Goal: Task Accomplishment & Management: Manage account settings

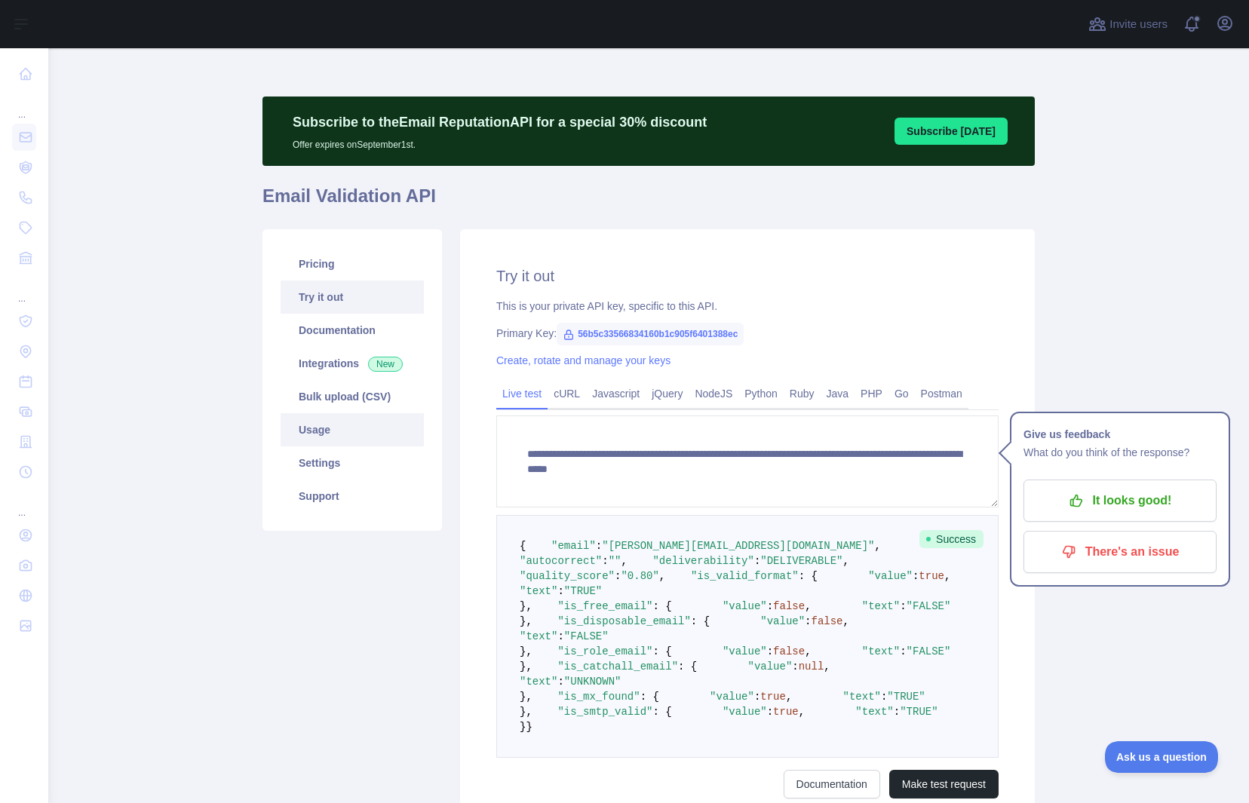
click at [311, 434] on link "Usage" at bounding box center [352, 429] width 143 height 33
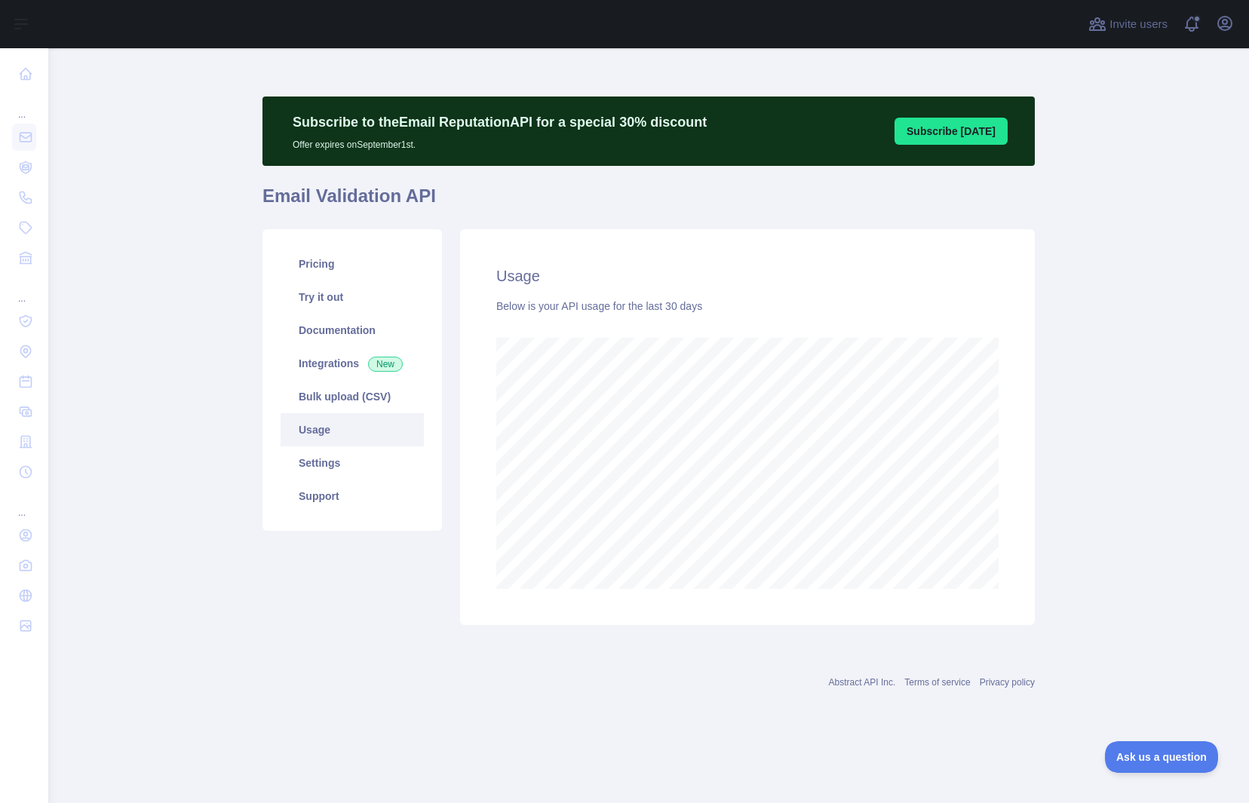
scroll to position [755, 1201]
click at [1227, 23] on icon "button" at bounding box center [1225, 24] width 14 height 14
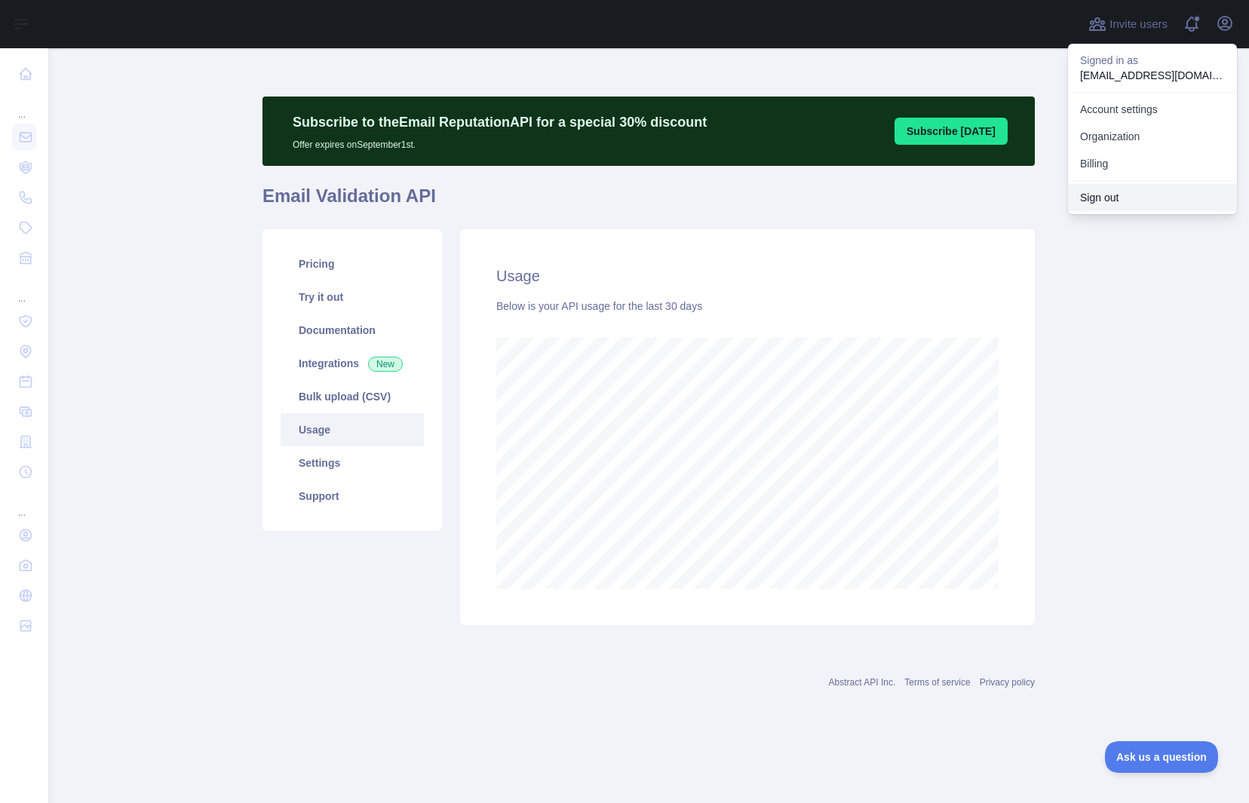
click at [1104, 188] on button "Sign out" at bounding box center [1152, 197] width 169 height 27
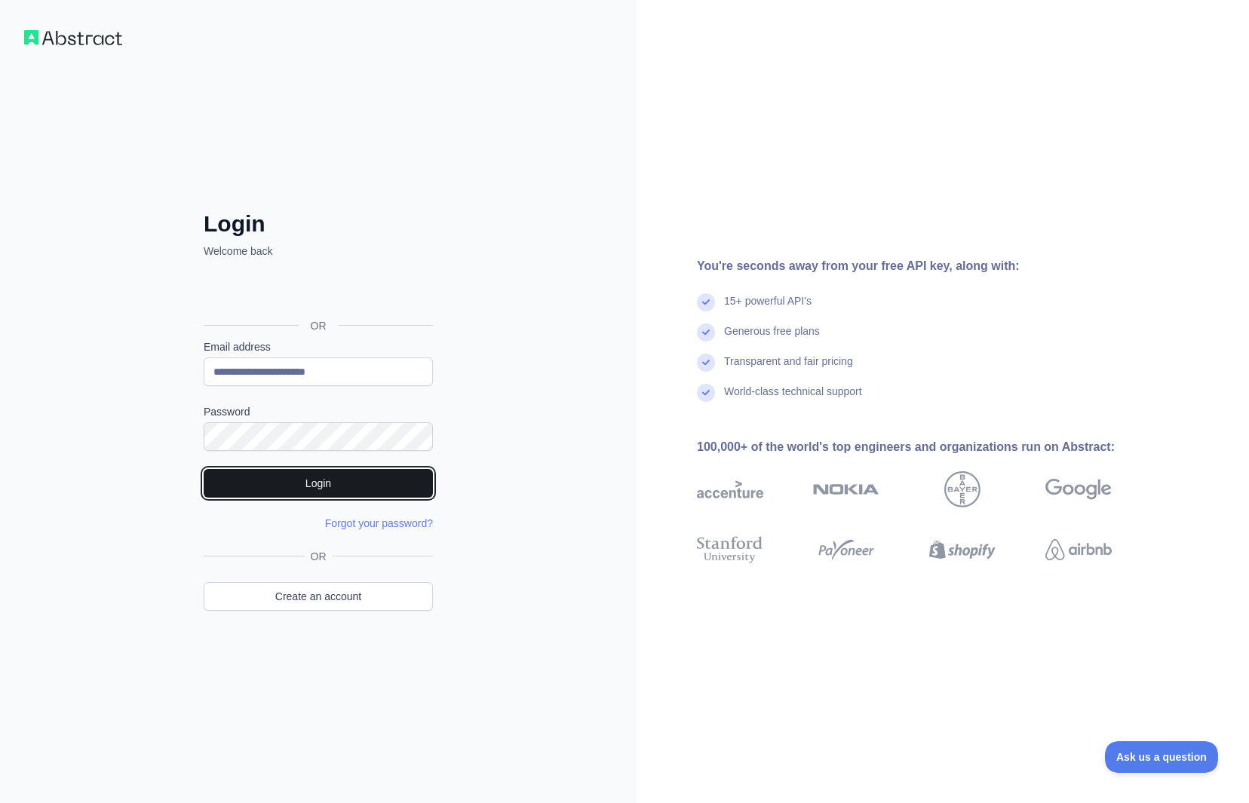
click at [357, 490] on button "Login" at bounding box center [318, 483] width 229 height 29
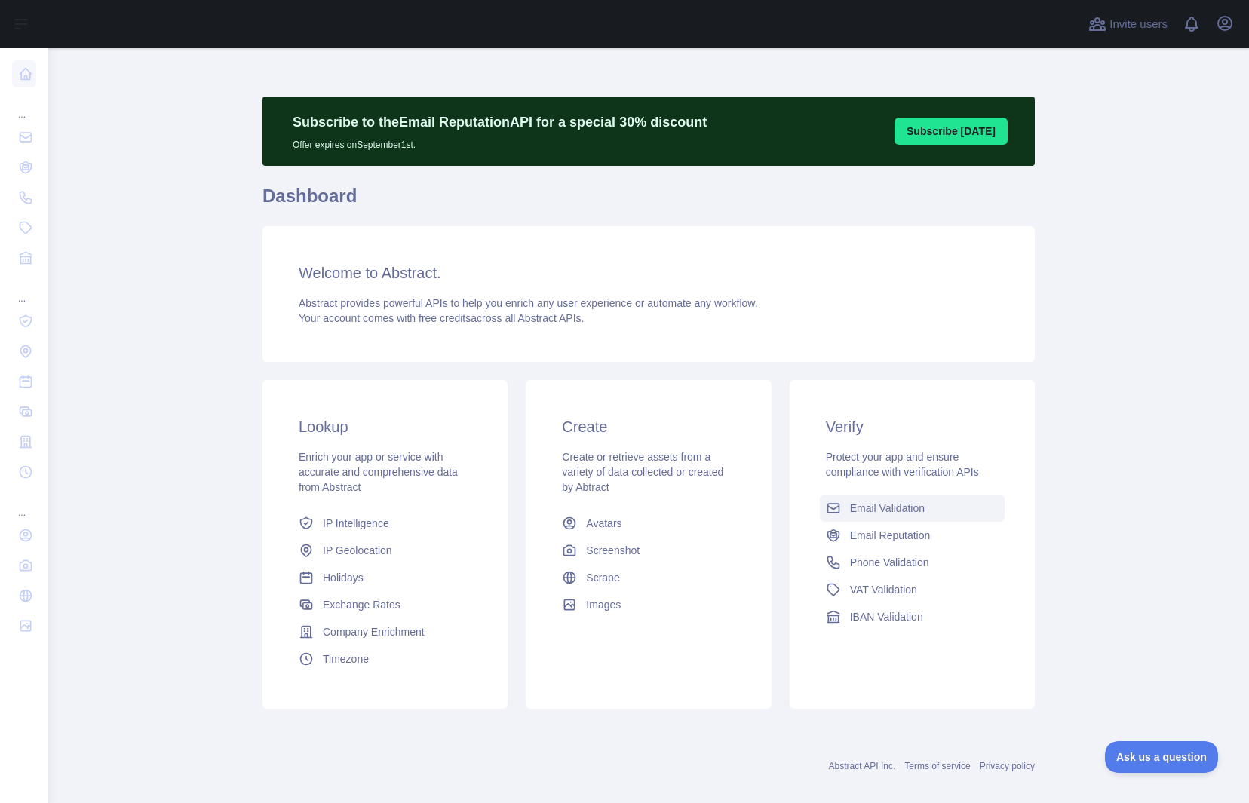
click at [859, 514] on span "Email Validation" at bounding box center [887, 508] width 75 height 15
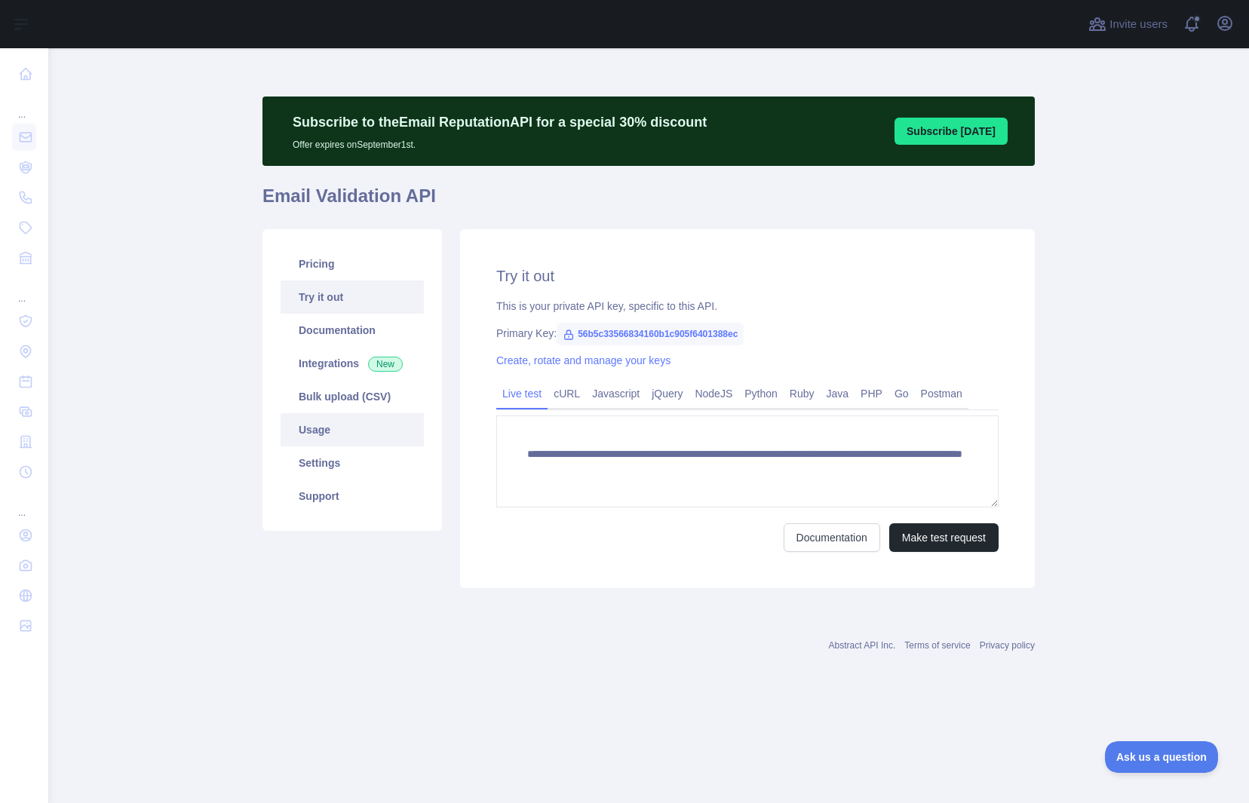
click at [309, 429] on link "Usage" at bounding box center [352, 429] width 143 height 33
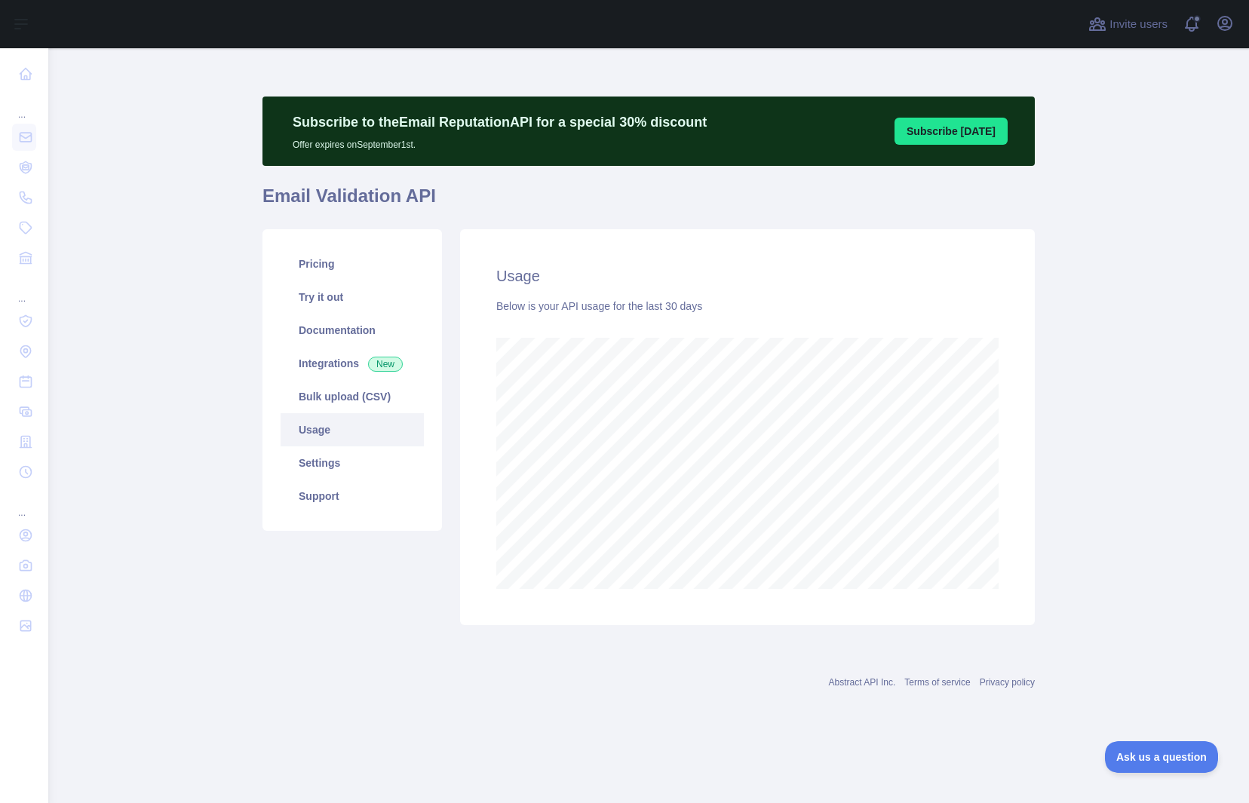
scroll to position [755, 1201]
click at [1222, 24] on icon "button" at bounding box center [1225, 23] width 18 height 18
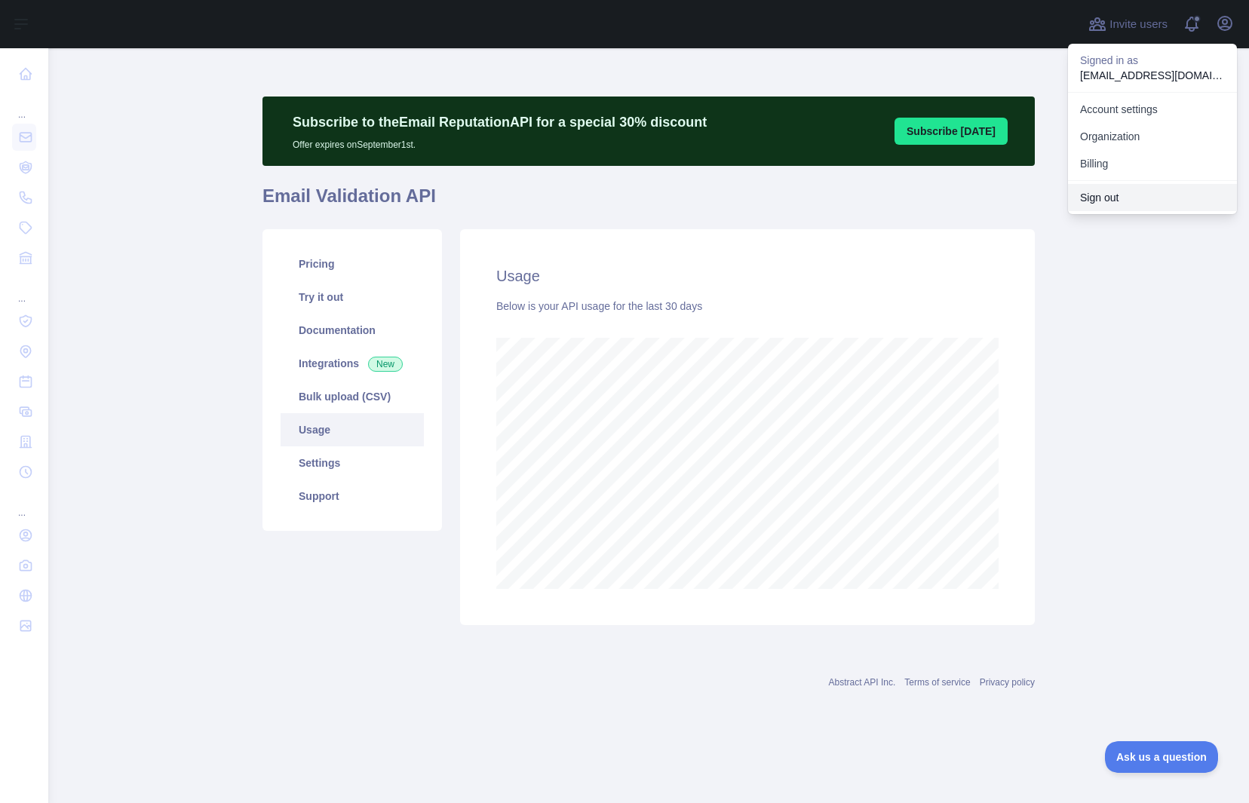
click at [1106, 197] on button "Sign out" at bounding box center [1152, 197] width 169 height 27
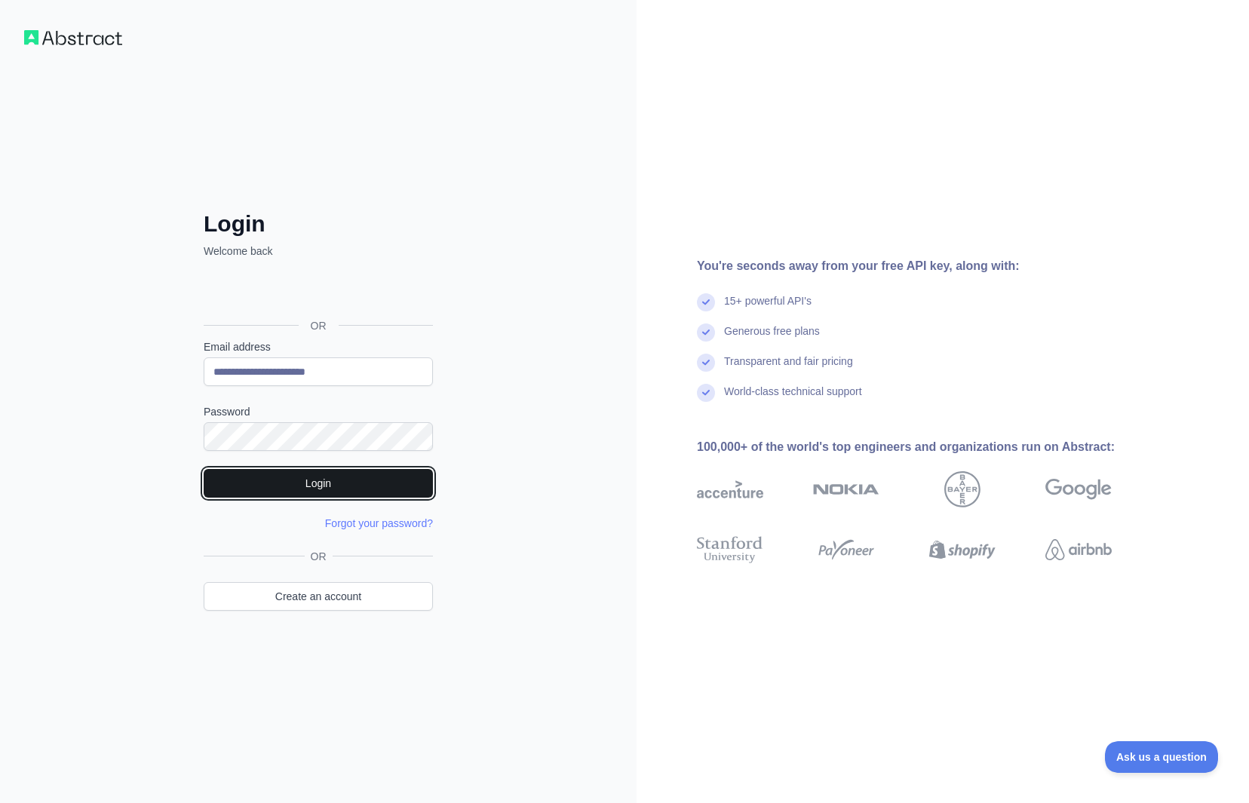
click at [345, 488] on button "Login" at bounding box center [318, 483] width 229 height 29
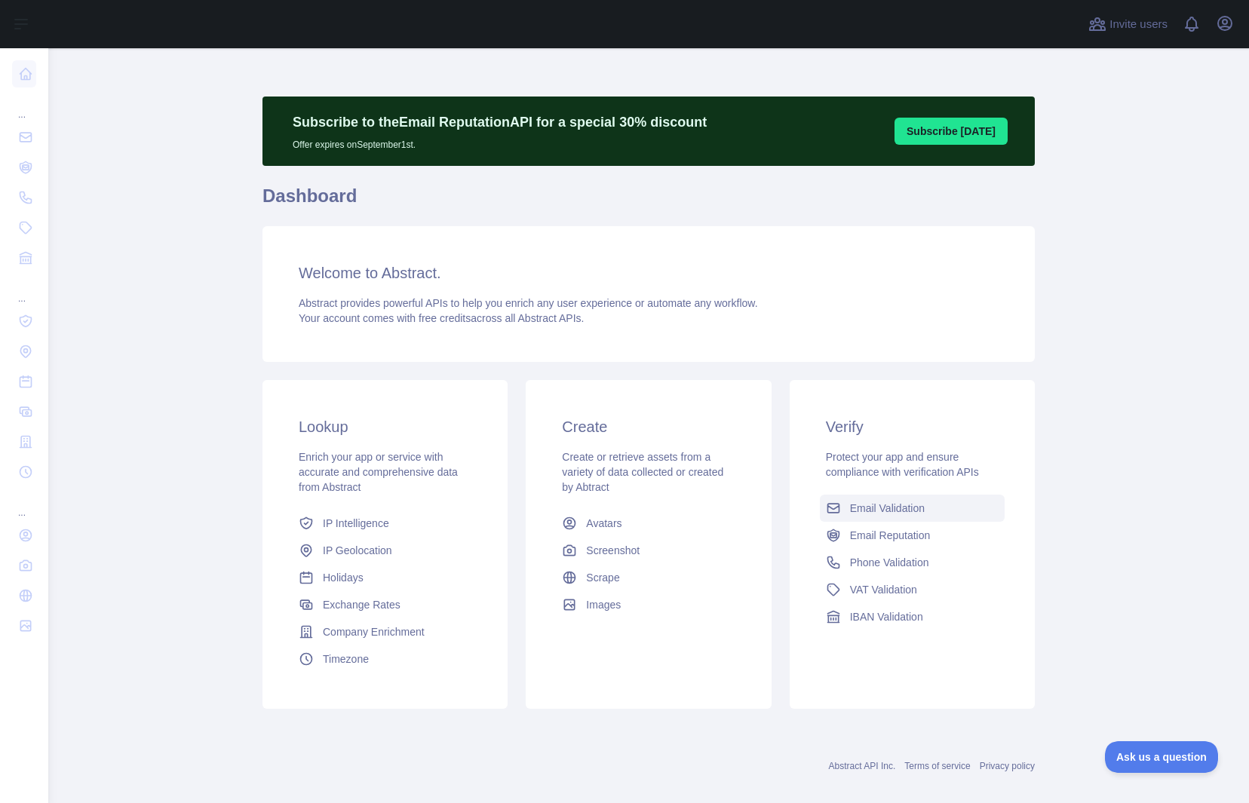
click at [865, 513] on span "Email Validation" at bounding box center [887, 508] width 75 height 15
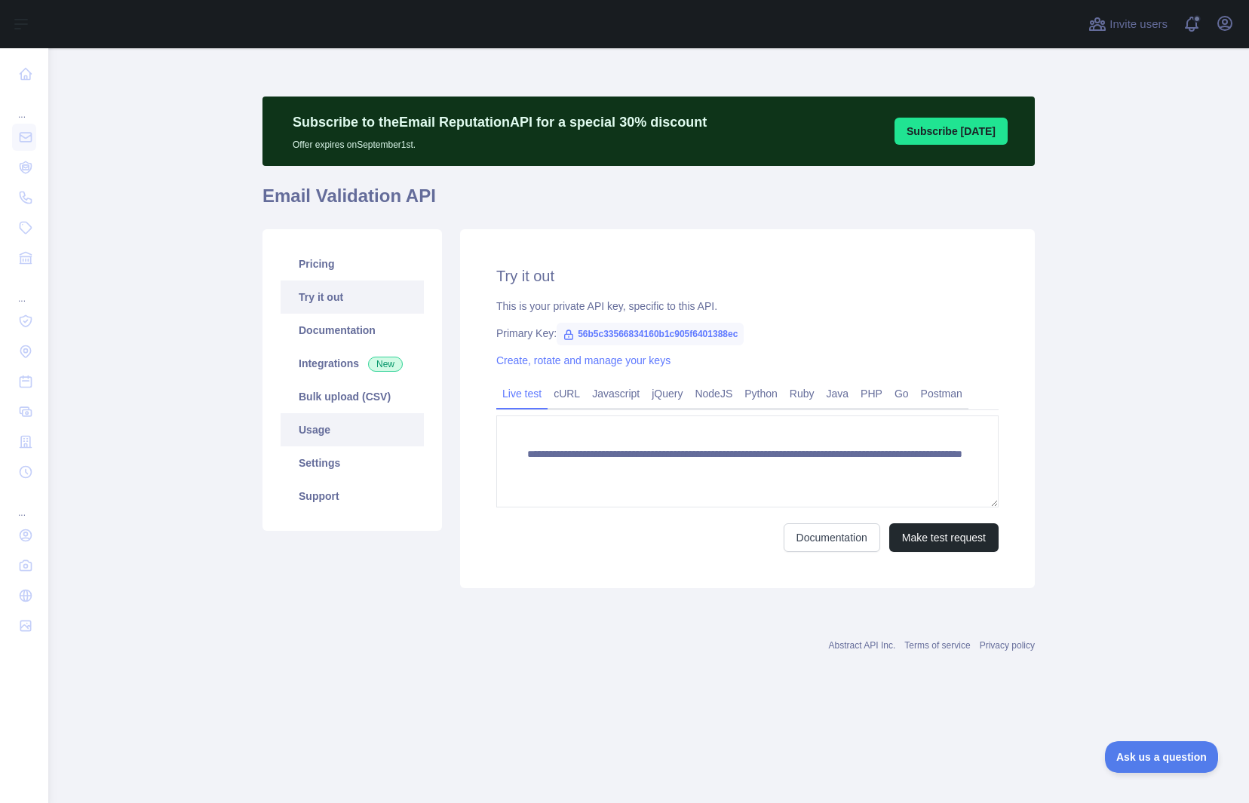
click at [314, 435] on link "Usage" at bounding box center [352, 429] width 143 height 33
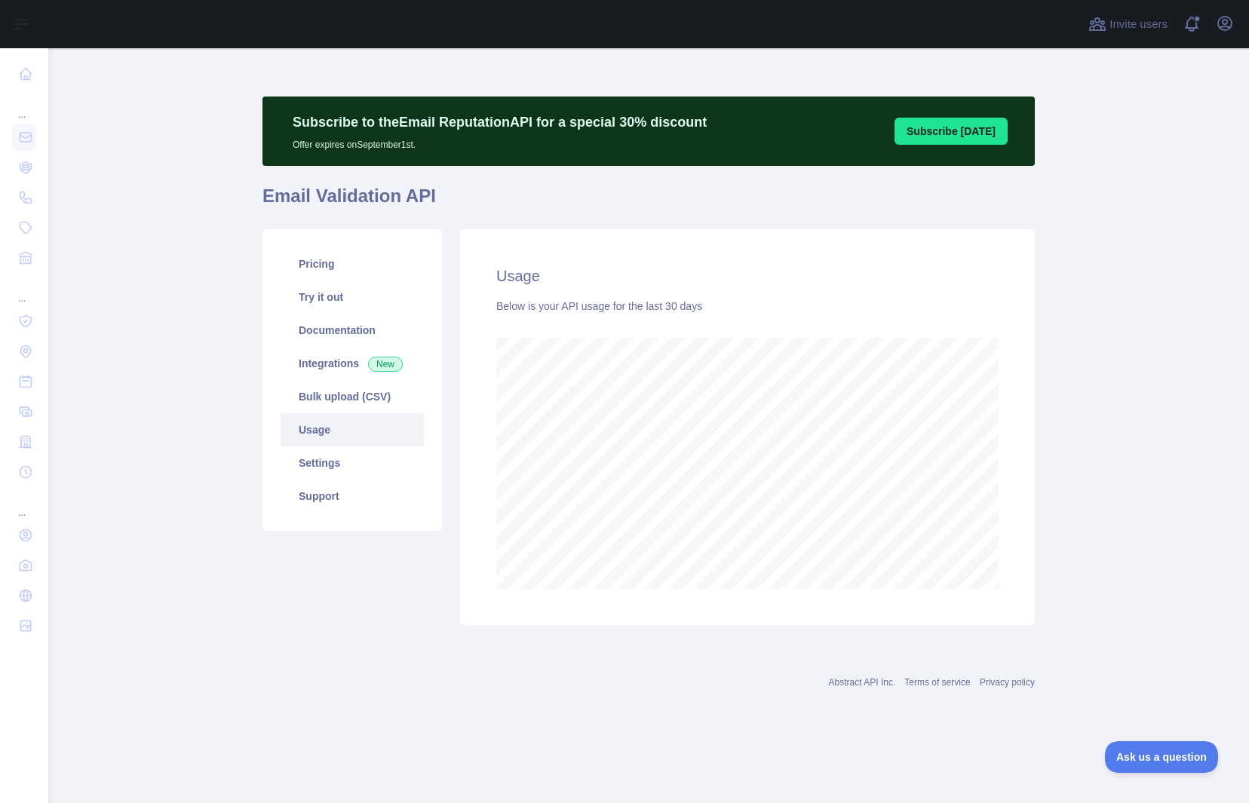
scroll to position [755, 1201]
